Goal: Register for event/course

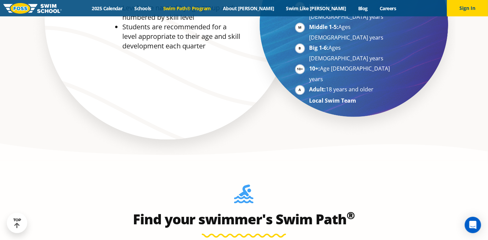
scroll to position [306, 0]
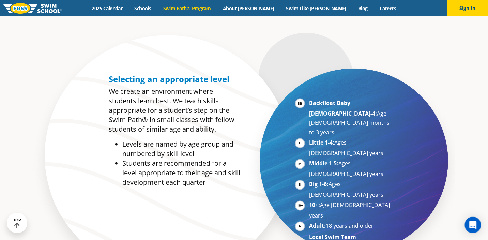
drag, startPoint x: 342, startPoint y: 105, endPoint x: 334, endPoint y: 105, distance: 7.8
click at [342, 105] on strong "Backfloat Baby [DEMOGRAPHIC_DATA]-4:" at bounding box center [343, 108] width 68 height 18
drag, startPoint x: 297, startPoint y: 106, endPoint x: 309, endPoint y: 107, distance: 12.3
click at [309, 106] on li "Backfloat Baby [DEMOGRAPHIC_DATA]-4: Age [DEMOGRAPHIC_DATA] months to 3 years" at bounding box center [350, 117] width 83 height 39
click at [318, 108] on strong "Backfloat Baby [DEMOGRAPHIC_DATA]-4:" at bounding box center [343, 108] width 68 height 18
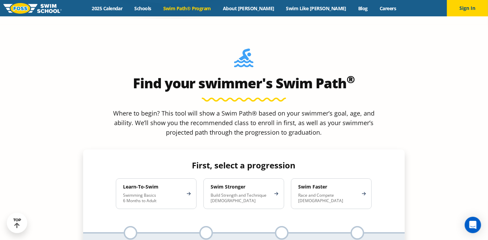
scroll to position [613, 0]
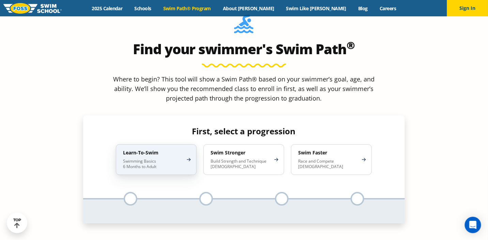
click at [187, 144] on div "Learn-To-Swim Swimming Basics 6 Months to Adult" at bounding box center [156, 159] width 81 height 31
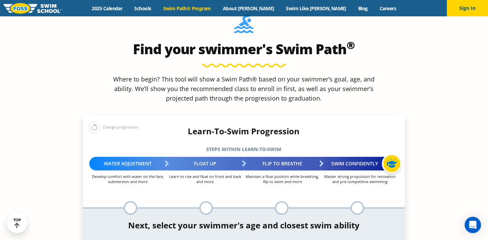
scroll to position [647, 0]
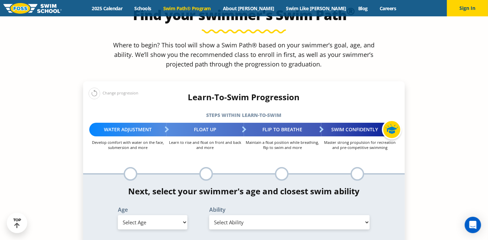
click at [174, 215] on select "Select Age [DEMOGRAPHIC_DATA] months - 1 year 1 year 2 years 3 years 4 years 5 …" at bounding box center [152, 222] width 69 height 14
select select "2-years"
click at [118, 215] on select "Select Age [DEMOGRAPHIC_DATA] months - 1 year 1 year 2 years 3 years 4 years 5 …" at bounding box center [152, 222] width 69 height 14
click at [244, 215] on select "Select Ability First in-water experience Comfortable with water poured over the…" at bounding box center [289, 222] width 161 height 14
select select "2-years-comfortable-with-water-poured-over-their-head-but-not-eyes-and-ears"
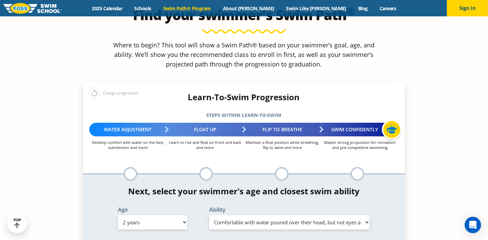
click at [209, 215] on select "Select Ability First in-water experience Comfortable with water poured over the…" at bounding box center [289, 222] width 161 height 14
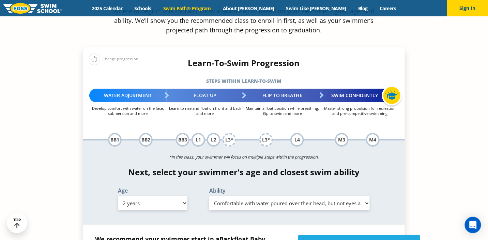
scroll to position [715, 0]
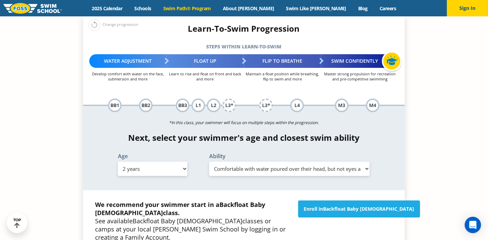
click at [323, 161] on select "Select Ability First in-water experience Comfortable with water poured over the…" at bounding box center [289, 168] width 161 height 14
click at [390, 153] on div "Age Select Age [DEMOGRAPHIC_DATA] months - 1 year 1 year 2 years 3 years 4 year…" at bounding box center [244, 165] width 328 height 25
click at [147, 161] on select "Select Age [DEMOGRAPHIC_DATA] months - 1 year 1 year 2 years 3 years 4 years 5 …" at bounding box center [152, 168] width 69 height 14
select select "4-years"
click at [118, 161] on select "Select Age [DEMOGRAPHIC_DATA] months - 1 year 1 year 2 years 3 years 4 years 5 …" at bounding box center [152, 168] width 69 height 14
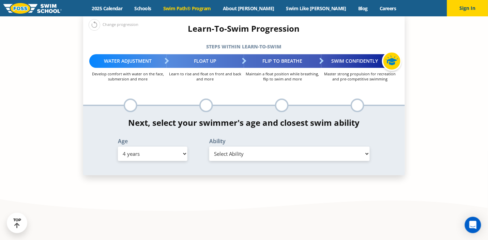
click at [295, 146] on select "Select Ability First in-water experience When in the water, reliant on a life j…" at bounding box center [289, 153] width 161 height 14
select select "4-years-when-in-the-water-reliant-on-a-life-jacket-or-floatation-device"
click at [209, 146] on select "Select Ability First in-water experience When in the water, reliant on a life j…" at bounding box center [289, 153] width 161 height 14
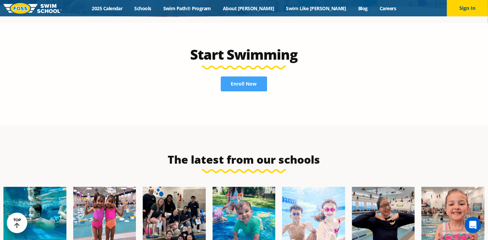
scroll to position [1362, 0]
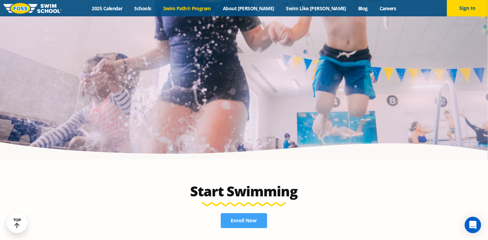
click at [184, 8] on link "Swim Path® Program" at bounding box center [187, 8] width 60 height 6
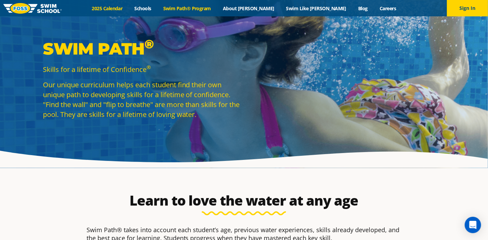
click at [128, 7] on link "2025 Calendar" at bounding box center [107, 8] width 43 height 6
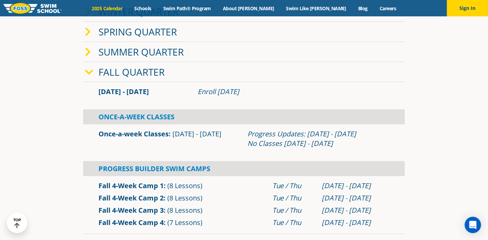
scroll to position [136, 0]
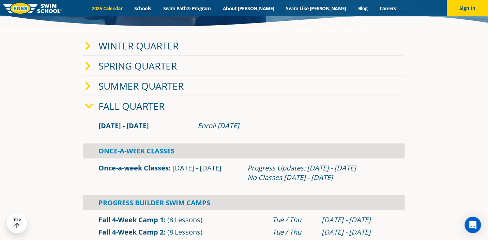
click at [165, 46] on link "Winter Quarter" at bounding box center [138, 45] width 80 height 13
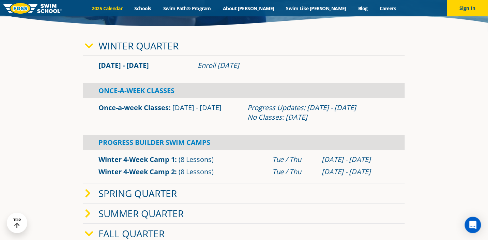
click at [165, 46] on link "Winter Quarter" at bounding box center [138, 45] width 80 height 13
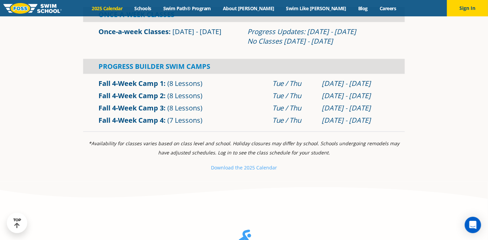
scroll to position [204, 0]
